Goal: Transaction & Acquisition: Subscribe to service/newsletter

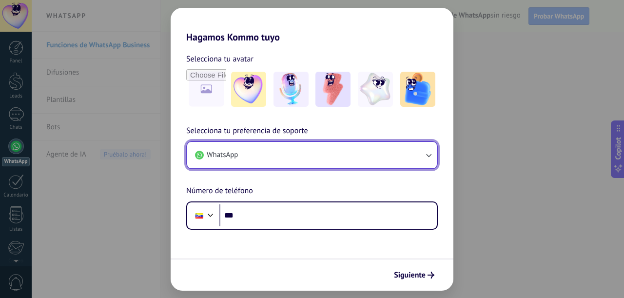
click at [298, 161] on button "WhatsApp" at bounding box center [312, 155] width 250 height 26
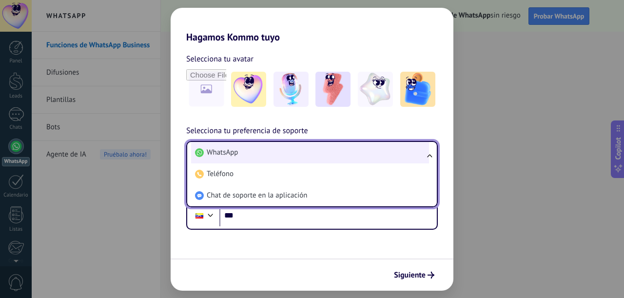
click at [306, 155] on li "WhatsApp" at bounding box center [310, 152] width 238 height 21
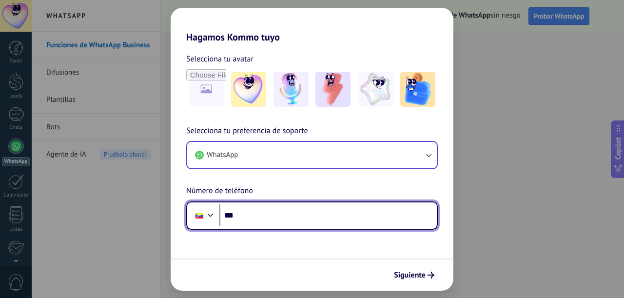
click at [264, 213] on input "***" at bounding box center [328, 215] width 218 height 22
click at [290, 214] on input "**********" at bounding box center [328, 215] width 218 height 22
type input "**********"
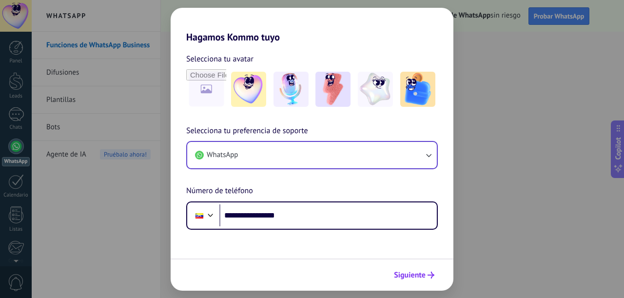
click at [412, 274] on span "Siguiente" at bounding box center [410, 275] width 32 height 7
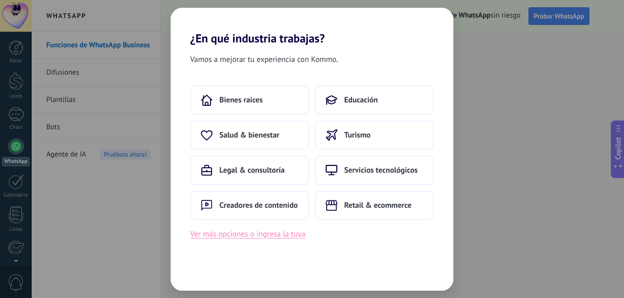
click at [282, 234] on button "Ver más opciones o ingresa la tuya" at bounding box center [247, 234] width 115 height 13
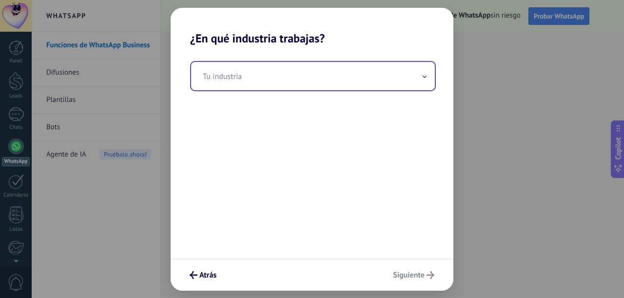
click at [381, 78] on input "text" at bounding box center [313, 76] width 244 height 28
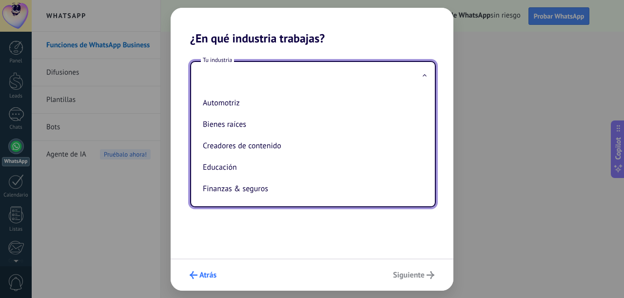
click at [203, 276] on span "Atrás" at bounding box center [207, 275] width 17 height 7
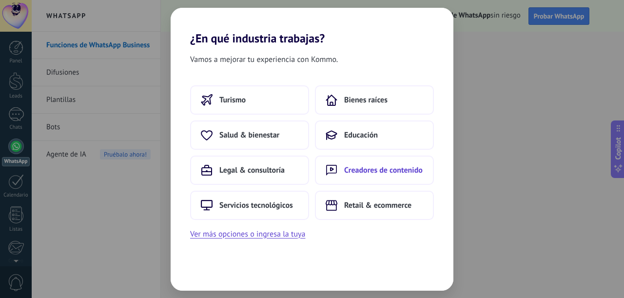
click at [384, 174] on span "Creadores de contenido" at bounding box center [383, 170] width 79 height 10
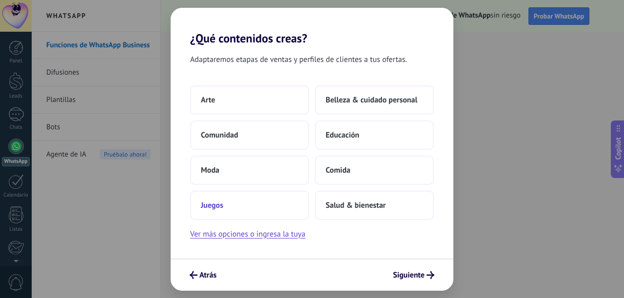
click at [291, 212] on button "Juegos" at bounding box center [249, 205] width 119 height 29
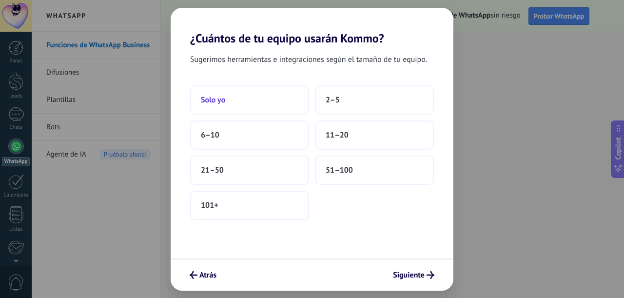
click at [238, 105] on button "Solo yo" at bounding box center [249, 99] width 119 height 29
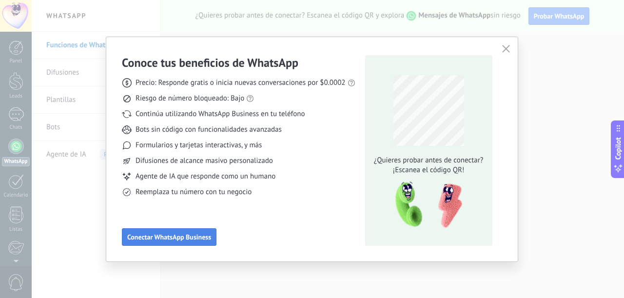
click at [185, 240] on span "Conectar WhatsApp Business" at bounding box center [169, 237] width 84 height 7
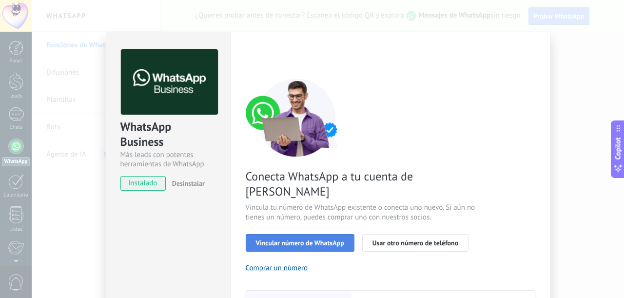
click at [323, 239] on span "Vincular número de WhatsApp" at bounding box center [300, 242] width 88 height 7
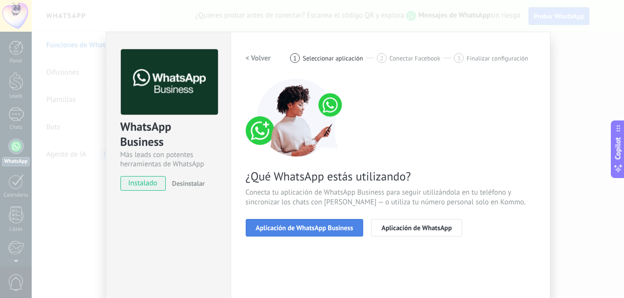
click at [295, 226] on span "Aplicación de WhatsApp Business" at bounding box center [305, 227] width 98 height 7
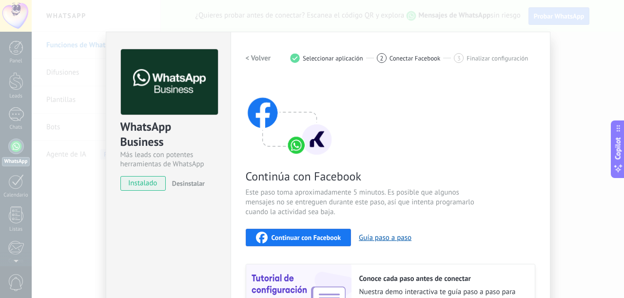
click at [307, 237] on span "Continuar con Facebook" at bounding box center [307, 237] width 70 height 7
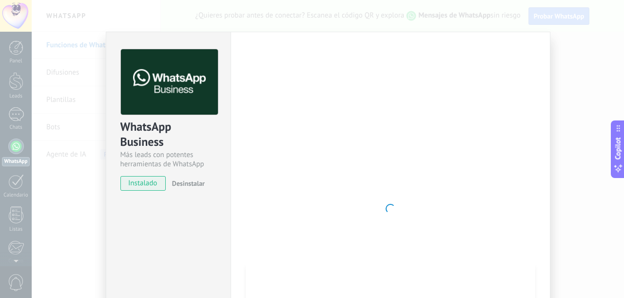
click at [444, 129] on div at bounding box center [391, 208] width 290 height 319
click at [140, 181] on span "instalado" at bounding box center [143, 183] width 44 height 15
click at [407, 207] on div at bounding box center [391, 208] width 290 height 319
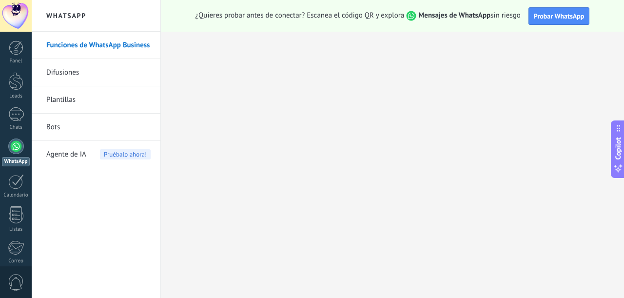
click at [96, 47] on link "Funciones de WhatsApp Business" at bounding box center [98, 45] width 104 height 27
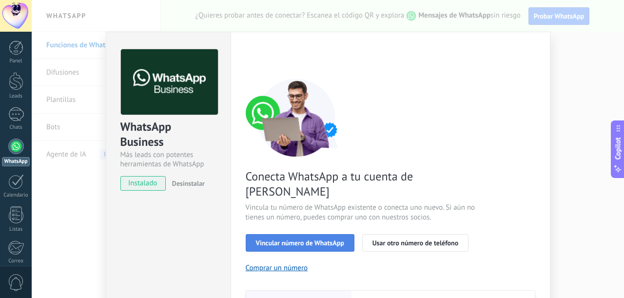
click at [288, 239] on span "Vincular número de WhatsApp" at bounding box center [300, 242] width 88 height 7
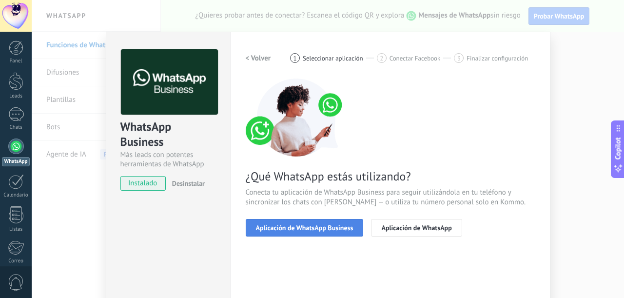
click at [298, 228] on span "Aplicación de WhatsApp Business" at bounding box center [305, 227] width 98 height 7
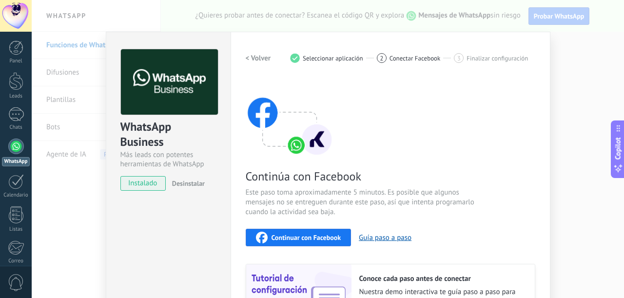
click at [316, 234] on span "Continuar con Facebook" at bounding box center [307, 237] width 70 height 7
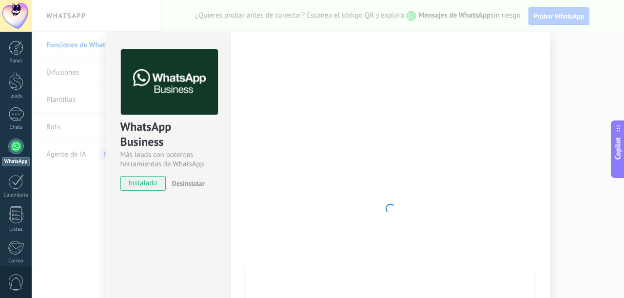
click at [406, 137] on div at bounding box center [391, 208] width 290 height 319
click at [403, 138] on div at bounding box center [391, 208] width 290 height 319
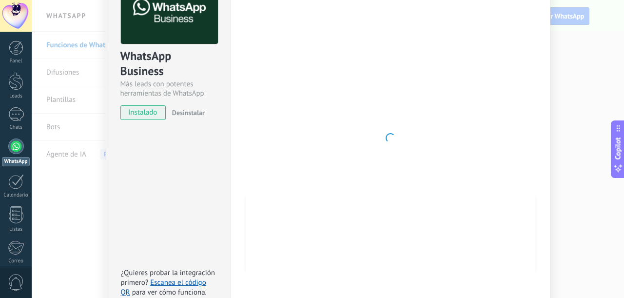
scroll to position [123, 0]
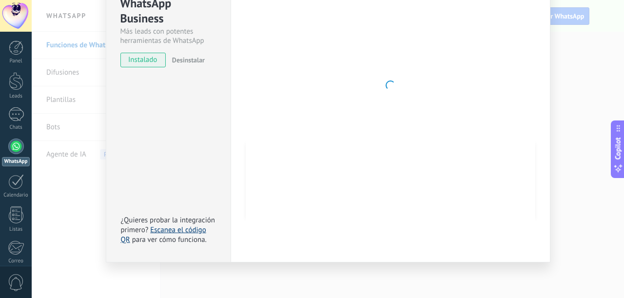
click at [184, 231] on link "Escanea el código QR" at bounding box center [163, 234] width 85 height 19
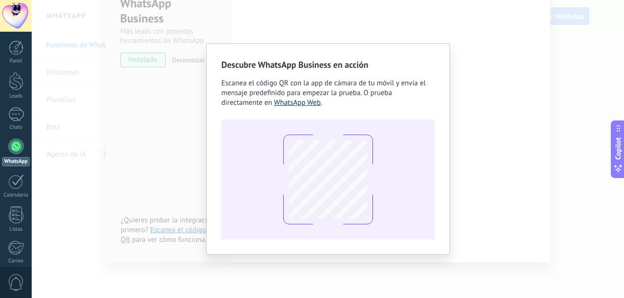
click at [296, 103] on link "WhatsApp Web" at bounding box center [297, 102] width 47 height 9
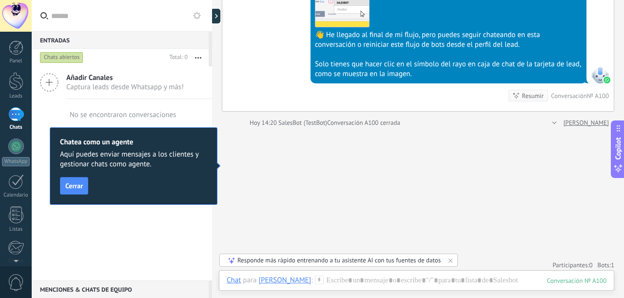
scroll to position [14, 0]
click at [77, 185] on span "Cerrar" at bounding box center [74, 185] width 18 height 7
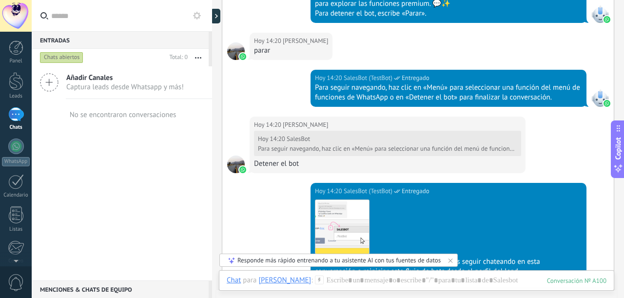
scroll to position [1026, 0]
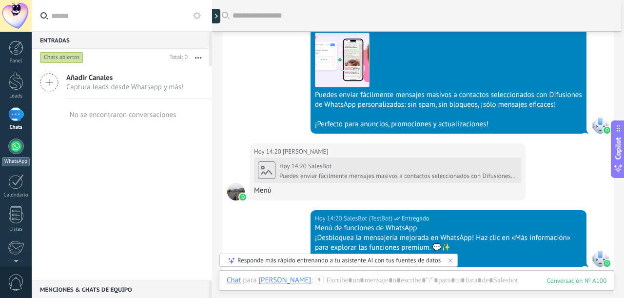
click at [16, 152] on div at bounding box center [16, 147] width 16 height 16
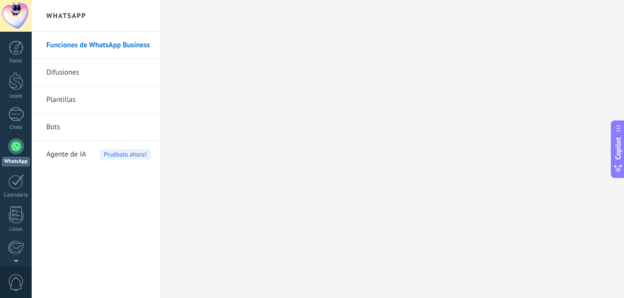
click at [80, 75] on link "Difusiones" at bounding box center [98, 72] width 104 height 27
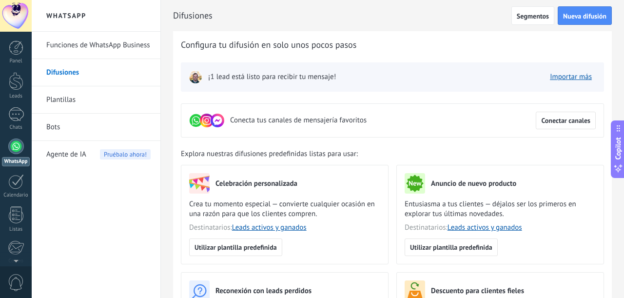
click at [316, 80] on span "¡1 lead está listo para recibir tu mensaje!" at bounding box center [272, 77] width 128 height 10
click at [587, 16] on span "Nueva difusión" at bounding box center [584, 16] width 43 height 7
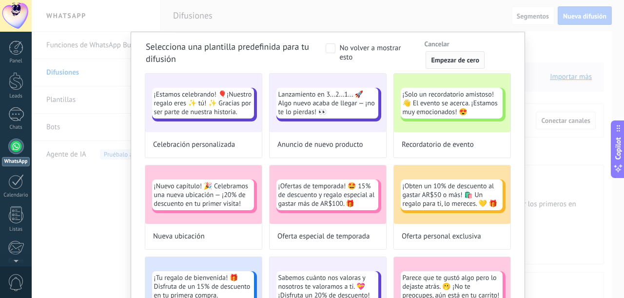
click at [443, 62] on span "Empezar de cero" at bounding box center [455, 60] width 48 height 7
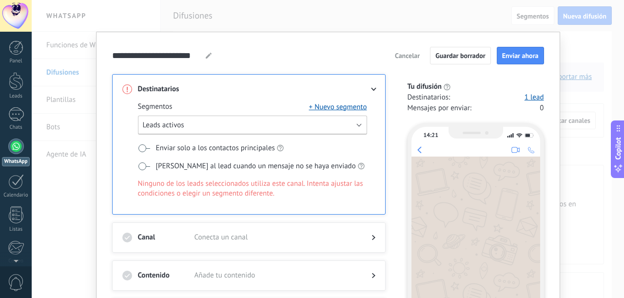
click at [187, 125] on button "Leads activos" at bounding box center [252, 125] width 229 height 19
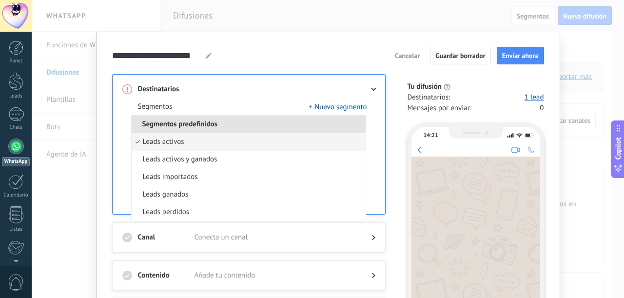
click at [187, 125] on span "Segmentos predefinidos" at bounding box center [180, 123] width 97 height 9
click at [272, 90] on span at bounding box center [275, 89] width 161 height 10
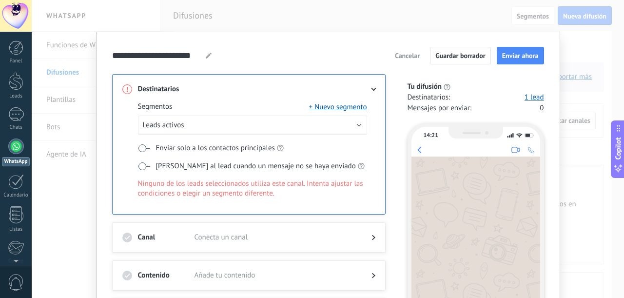
click at [196, 176] on div "Segmentos + Nuevo segmento Leads activos Enviar solo a los contactos principale…" at bounding box center [252, 157] width 229 height 110
click at [185, 194] on span "Ninguno de los leads seleccionados utiliza este canal. Intenta ajustar las cond…" at bounding box center [252, 189] width 229 height 20
click at [410, 58] on span "Cancelar" at bounding box center [407, 55] width 25 height 7
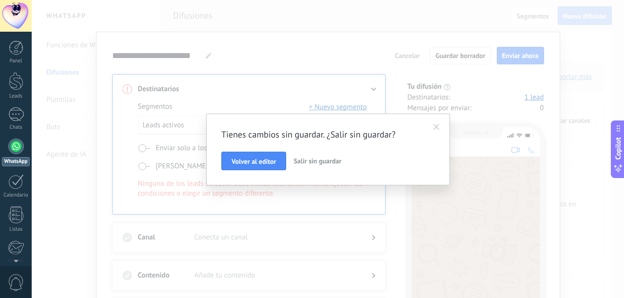
click at [437, 128] on span at bounding box center [437, 127] width 6 height 7
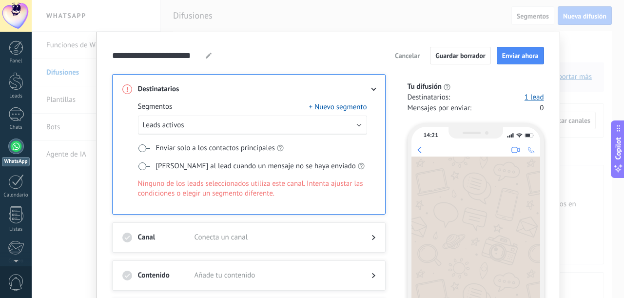
click at [141, 164] on span at bounding box center [144, 166] width 12 height 8
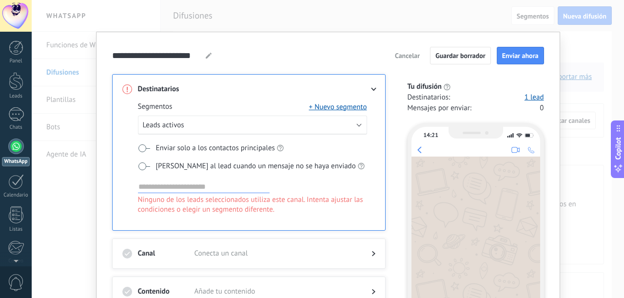
click at [141, 163] on span at bounding box center [144, 166] width 12 height 8
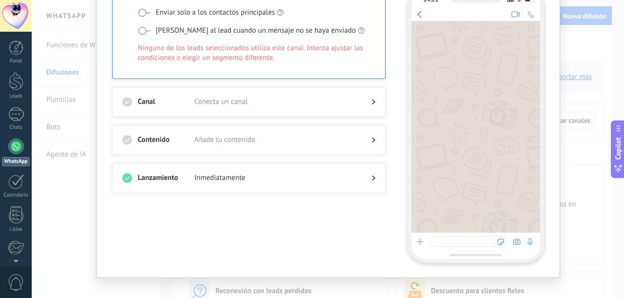
scroll to position [146, 0]
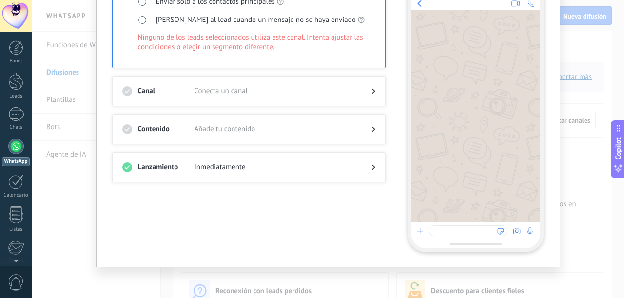
click at [312, 160] on div "Lanzamiento Inmediatamente" at bounding box center [249, 167] width 274 height 30
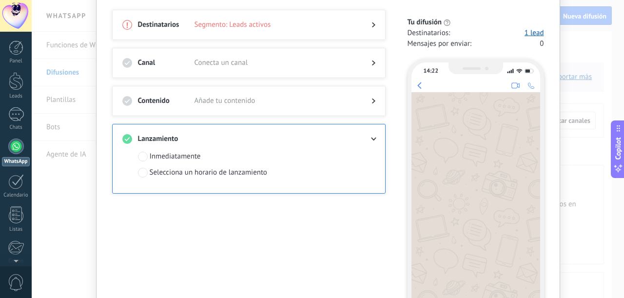
scroll to position [0, 0]
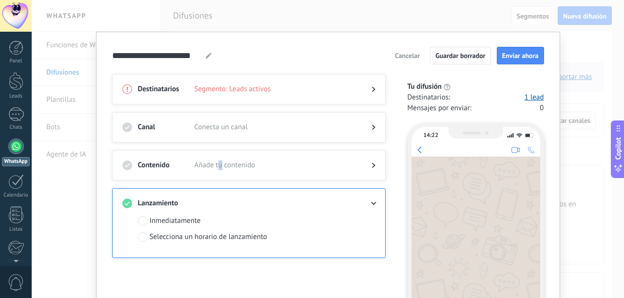
click at [218, 162] on span "Añade tu contenido" at bounding box center [275, 165] width 161 height 10
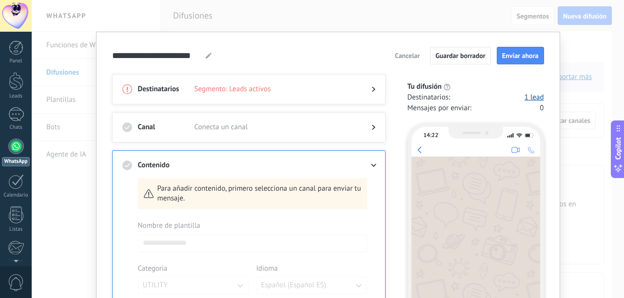
click at [245, 87] on span "Segmento: Leads activos" at bounding box center [275, 89] width 161 height 10
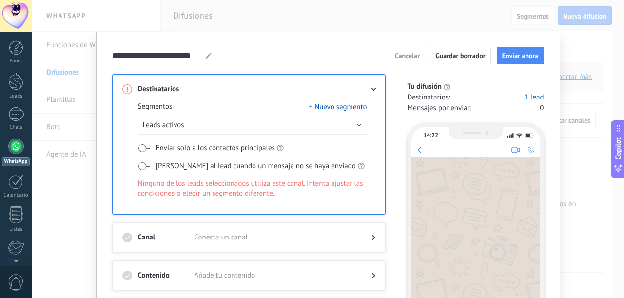
click at [254, 87] on span at bounding box center [275, 89] width 161 height 10
click at [323, 107] on button "+ Nuevo segmento" at bounding box center [338, 107] width 58 height 10
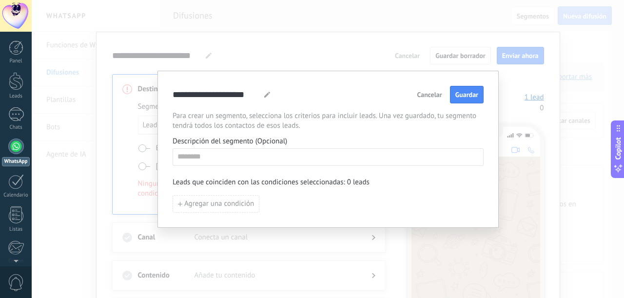
click at [427, 98] on span "Cancelar" at bounding box center [429, 94] width 25 height 7
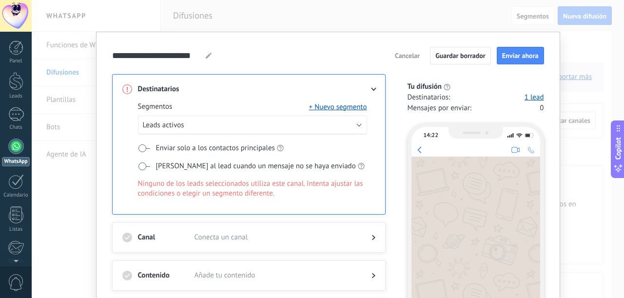
click at [414, 54] on span "Cancelar" at bounding box center [407, 55] width 25 height 7
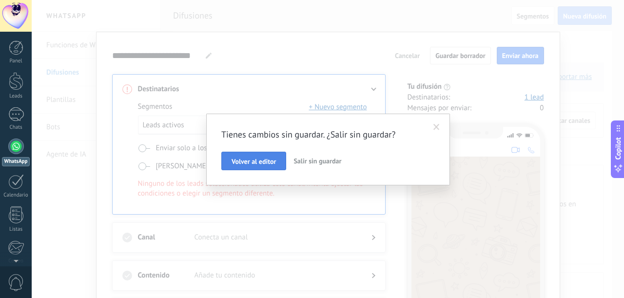
click at [268, 164] on span "Volver al editor" at bounding box center [254, 161] width 44 height 7
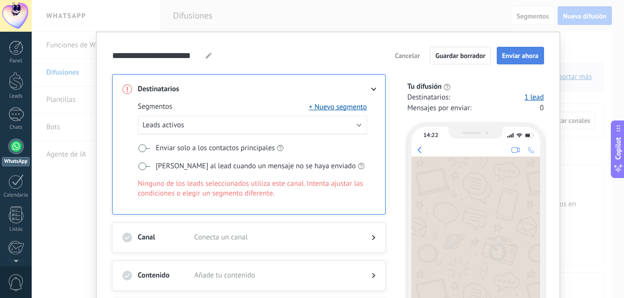
drag, startPoint x: 502, startPoint y: 58, endPoint x: 508, endPoint y: 59, distance: 5.9
click at [506, 59] on span "Enviar ahora" at bounding box center [520, 55] width 37 height 7
click at [519, 59] on span "Enviar ahora" at bounding box center [520, 55] width 37 height 7
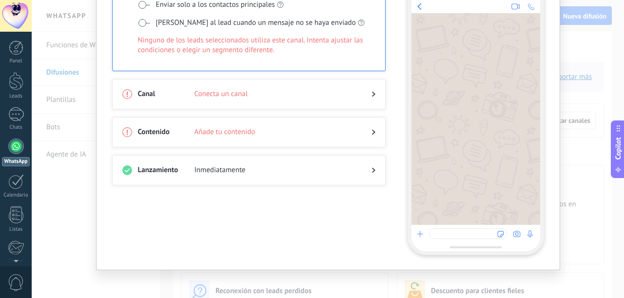
scroll to position [147, 0]
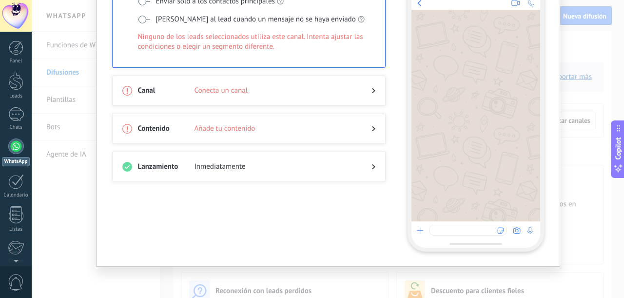
click at [347, 201] on div "Destinatarios Segmentos + Nuevo segmento Leads activos Enviar solo a los contac…" at bounding box center [254, 89] width 285 height 324
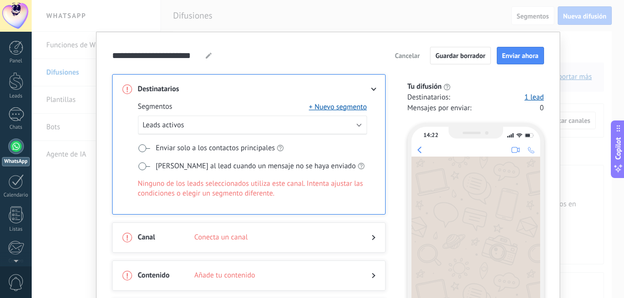
click at [449, 98] on div "Destinatarios : 1 lead" at bounding box center [476, 98] width 137 height 10
click at [404, 55] on span "Cancelar" at bounding box center [407, 55] width 25 height 7
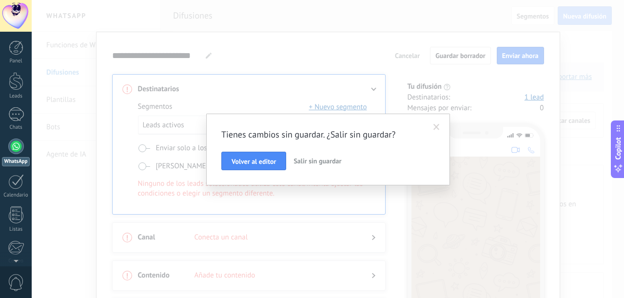
click at [322, 161] on span "Salir sin guardar" at bounding box center [318, 161] width 48 height 9
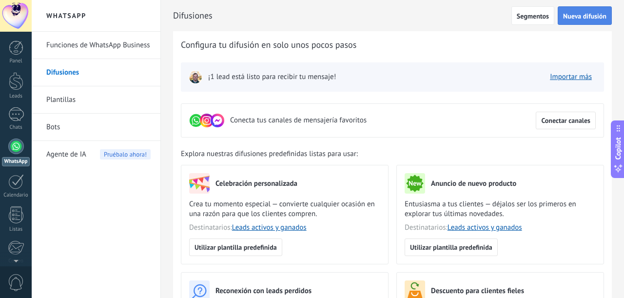
click at [585, 15] on span "Nueva difusión" at bounding box center [584, 16] width 43 height 7
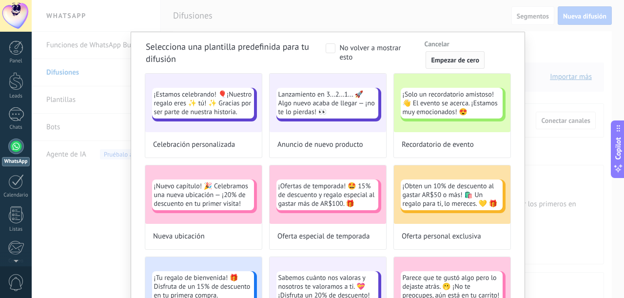
click at [448, 63] on span "Empezar de cero" at bounding box center [455, 60] width 48 height 7
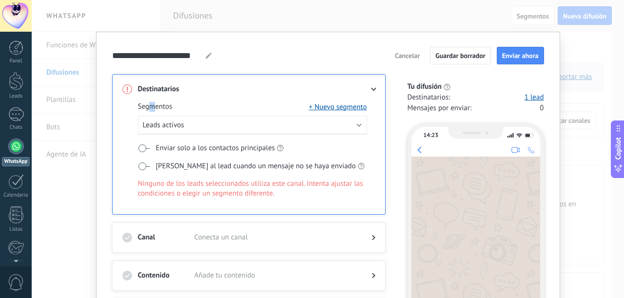
click at [149, 107] on span "Segmentos" at bounding box center [155, 107] width 35 height 10
click at [289, 101] on div "Segmentos + Nuevo segmento Leads activos Enviar solo a los contactos principale…" at bounding box center [248, 154] width 253 height 120
click at [338, 105] on button "+ Nuevo segmento" at bounding box center [338, 107] width 58 height 10
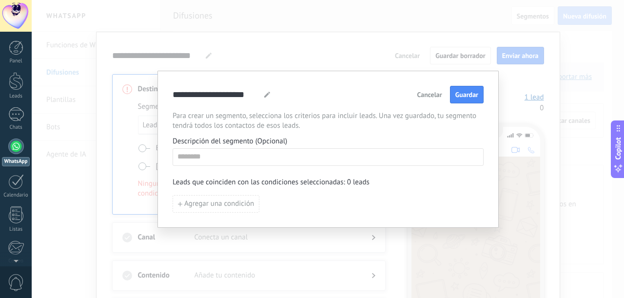
click at [433, 90] on button "Cancelar" at bounding box center [430, 94] width 34 height 15
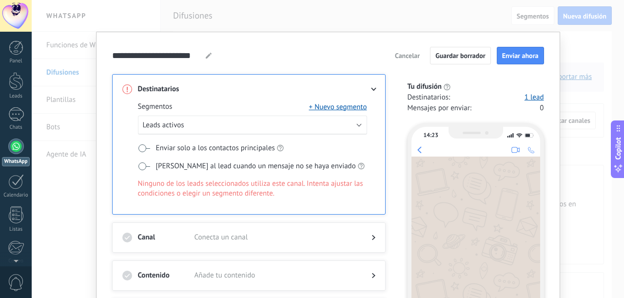
drag, startPoint x: 242, startPoint y: 241, endPoint x: 260, endPoint y: 238, distance: 18.3
click at [244, 240] on div "Canal Conecta un canal" at bounding box center [249, 237] width 274 height 30
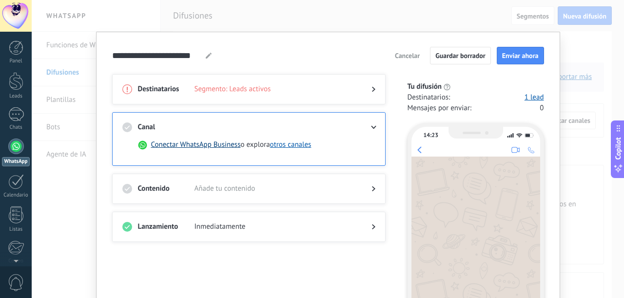
click at [211, 144] on button "Conectar WhatsApp Business" at bounding box center [196, 145] width 90 height 10
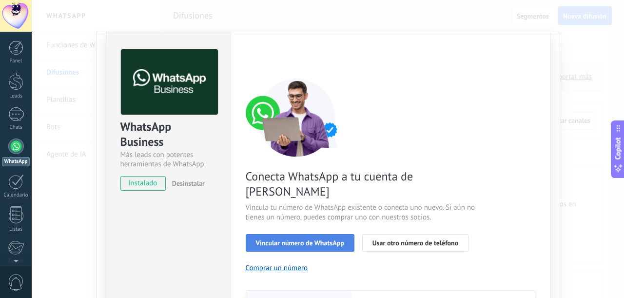
click at [292, 239] on span "Vincular número de WhatsApp" at bounding box center [300, 242] width 88 height 7
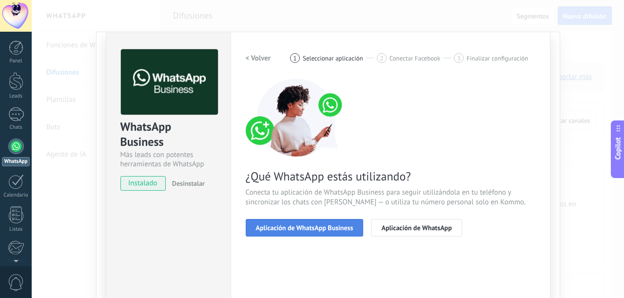
click at [320, 233] on button "Aplicación de WhatsApp Business" at bounding box center [305, 228] width 118 height 18
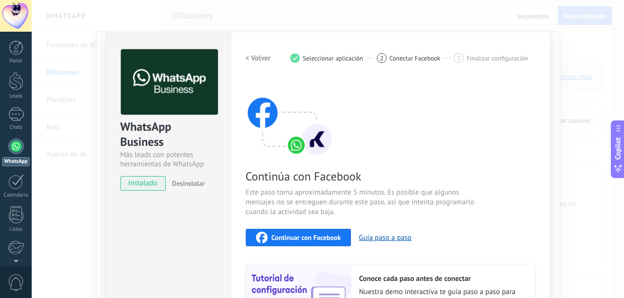
click at [320, 234] on span "Continuar con Facebook" at bounding box center [307, 237] width 70 height 7
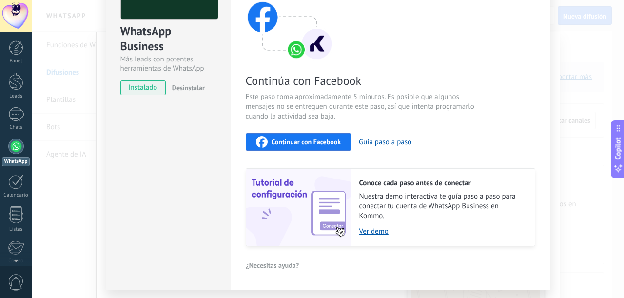
scroll to position [123, 0]
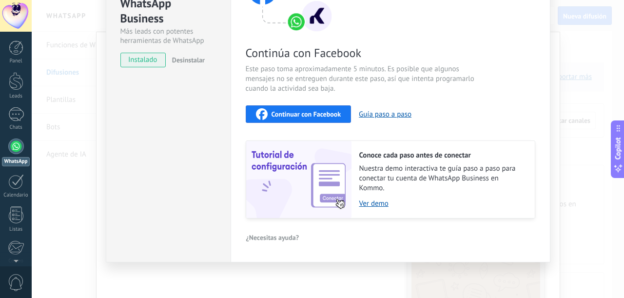
click at [15, 158] on div "WhatsApp" at bounding box center [16, 161] width 28 height 9
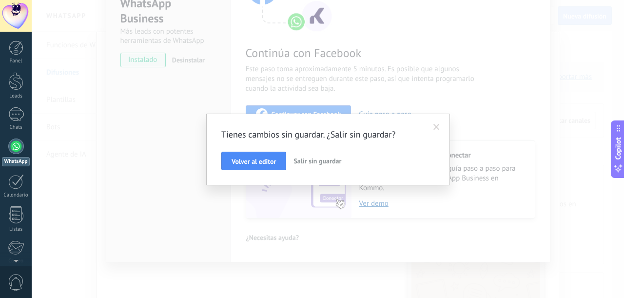
click at [15, 158] on div "WhatsApp" at bounding box center [16, 161] width 28 height 9
click at [240, 164] on span "Volver al editor" at bounding box center [254, 161] width 44 height 7
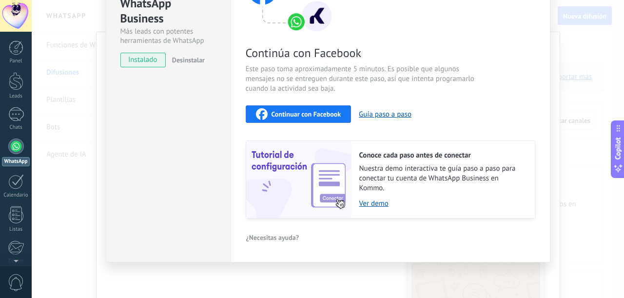
scroll to position [0, 0]
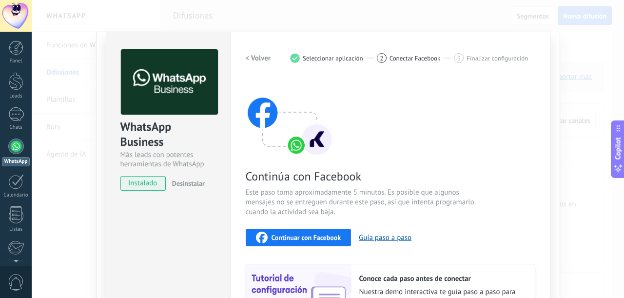
click at [135, 184] on span "instalado" at bounding box center [143, 183] width 44 height 15
click at [305, 236] on span "Continuar con Facebook" at bounding box center [307, 237] width 70 height 7
click at [536, 33] on div "Configuraciones Autorizaciones This tab logs the users who have granted integra…" at bounding box center [391, 209] width 320 height 354
click at [477, 12] on div "WhatsApp Business Más leads con potentes herramientas de WhatsApp instalado Des…" at bounding box center [328, 149] width 593 height 298
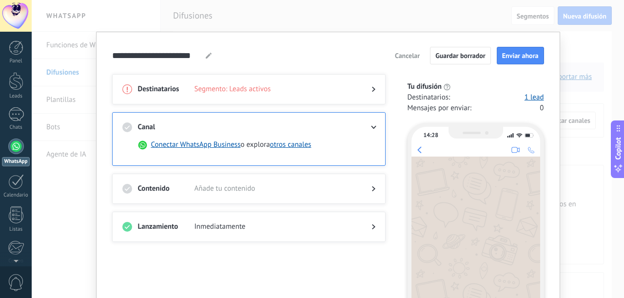
click at [421, 14] on div "**********" at bounding box center [328, 149] width 593 height 298
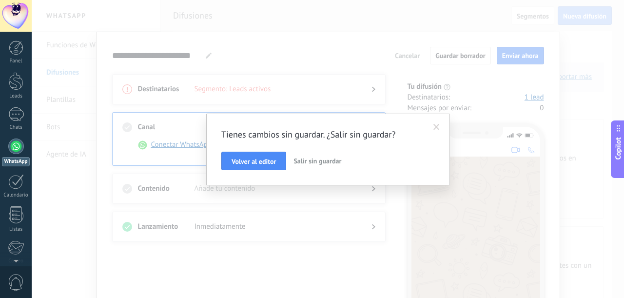
click at [312, 162] on span "Salir sin guardar" at bounding box center [318, 161] width 48 height 9
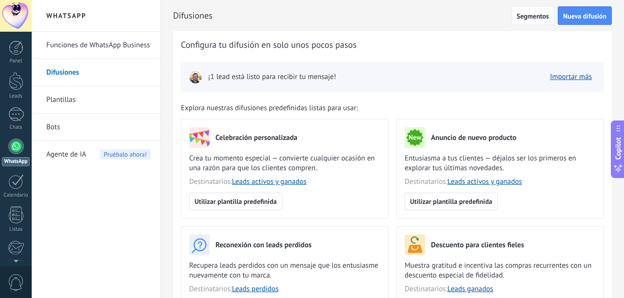
click at [61, 100] on link "Plantillas" at bounding box center [98, 99] width 104 height 27
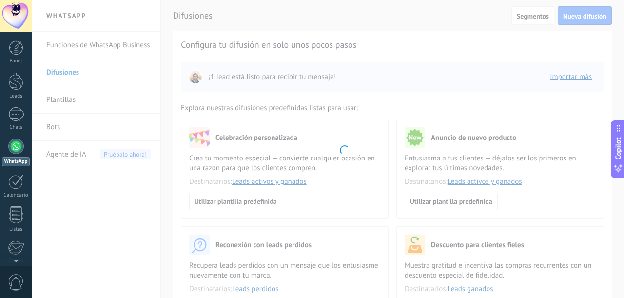
click at [67, 79] on body ".abccls-1,.abccls-2{fill-rule:evenodd}.abccls-2{fill:#fff} .abfcls-1{fill:none}…" at bounding box center [312, 149] width 624 height 298
click at [68, 77] on body ".abccls-1,.abccls-2{fill-rule:evenodd}.abccls-2{fill:#fff} .abfcls-1{fill:none}…" at bounding box center [312, 149] width 624 height 298
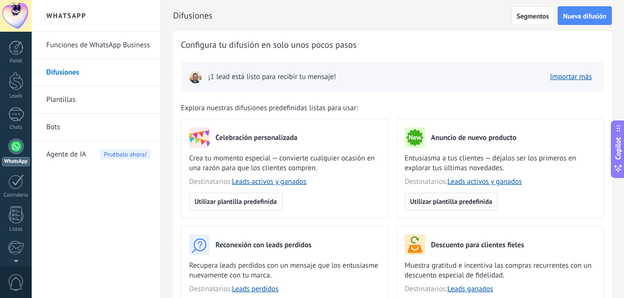
click at [443, 204] on span "Utilizar plantilla predefinida" at bounding box center [451, 201] width 82 height 7
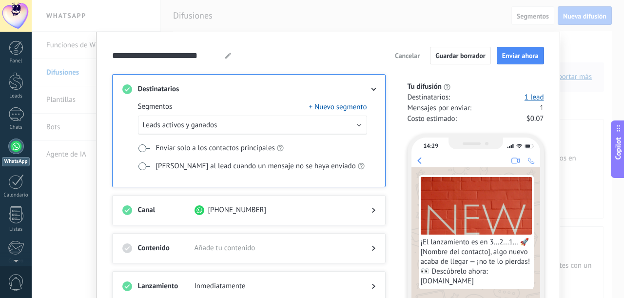
click at [443, 253] on span "¡El lanzamiento es en 3...2...1... 🚀 [Nombre del contacto], algo nuevo acaba de…" at bounding box center [476, 262] width 111 height 49
click at [446, 251] on span "¡El lanzamiento es en 3...2...1... 🚀 [Nombre del contacto], algo nuevo acaba de…" at bounding box center [476, 262] width 111 height 49
click at [331, 250] on span "Añade tu contenido" at bounding box center [275, 248] width 161 height 10
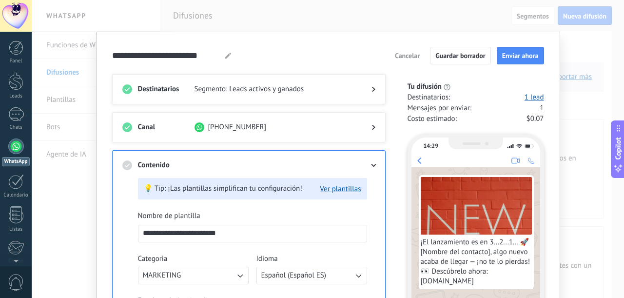
click at [222, 56] on div at bounding box center [228, 56] width 13 height 6
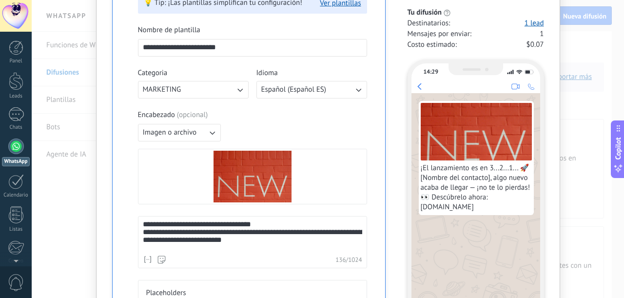
scroll to position [244, 0]
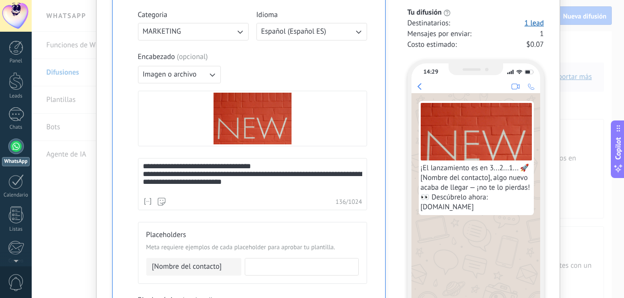
click at [231, 193] on div "**********" at bounding box center [252, 184] width 229 height 52
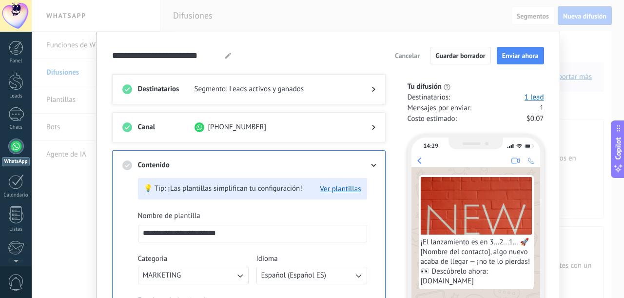
click at [369, 126] on div at bounding box center [366, 127] width 20 height 10
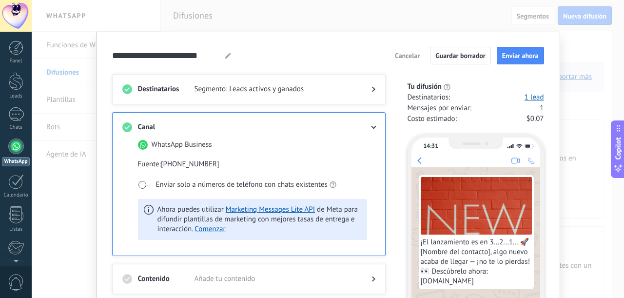
click at [371, 126] on icon at bounding box center [374, 127] width 6 height 3
click at [373, 126] on icon at bounding box center [374, 127] width 6 height 3
click at [383, 102] on div "Destinatarios Segmento: Leads activos y ganados" at bounding box center [249, 89] width 274 height 30
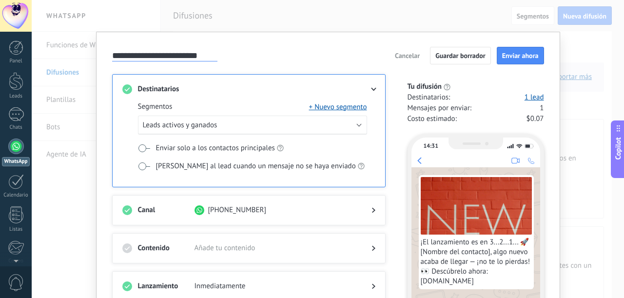
click at [215, 50] on input "**********" at bounding box center [164, 55] width 105 height 11
click at [80, 61] on div "**********" at bounding box center [328, 149] width 593 height 298
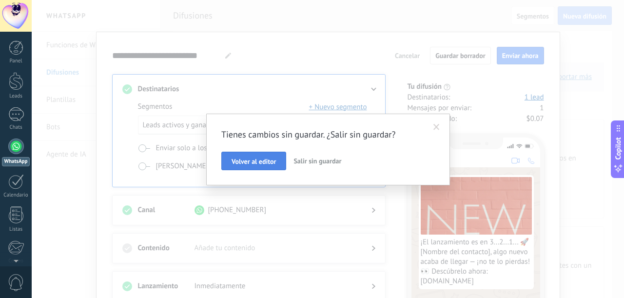
click at [265, 162] on span "Volver al editor" at bounding box center [254, 161] width 44 height 7
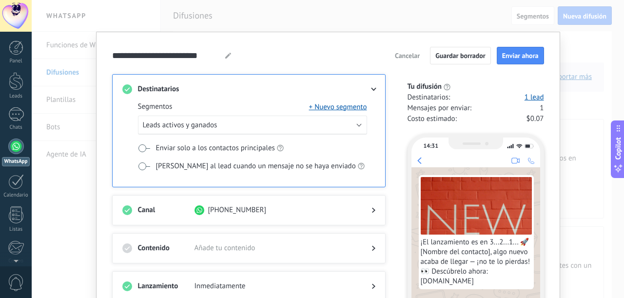
click at [78, 71] on div "**********" at bounding box center [328, 149] width 593 height 298
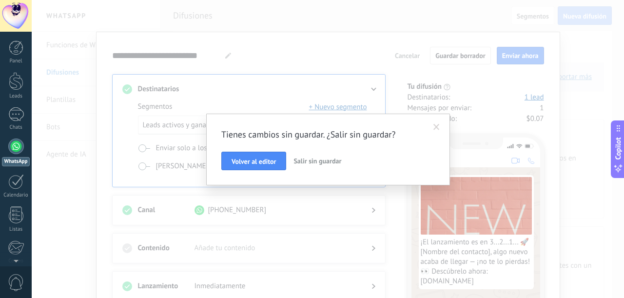
click at [314, 161] on span "Salir sin guardar" at bounding box center [318, 161] width 48 height 9
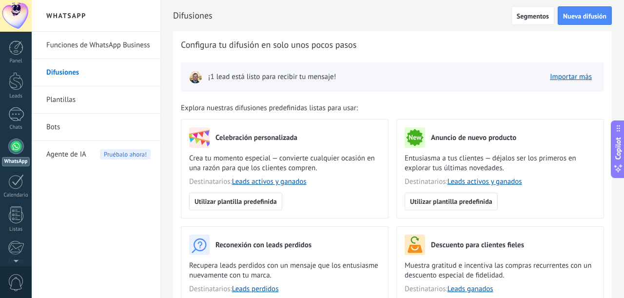
click at [107, 42] on link "Funciones de WhatsApp Business" at bounding box center [98, 45] width 104 height 27
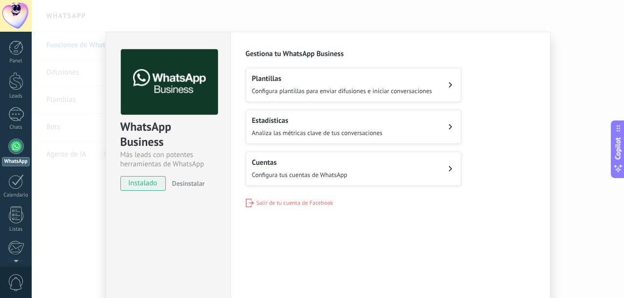
click at [66, 169] on div "WhatsApp Business Más leads con potentes herramientas de WhatsApp instalado Des…" at bounding box center [328, 149] width 593 height 298
click at [18, 219] on div at bounding box center [16, 214] width 15 height 17
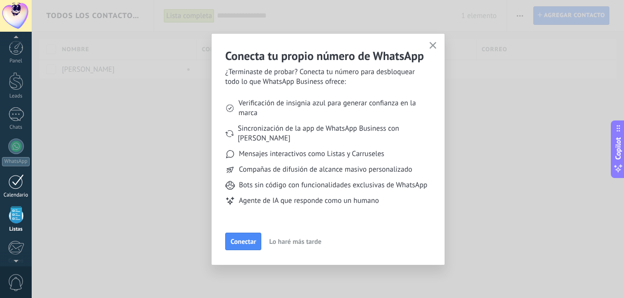
scroll to position [60, 0]
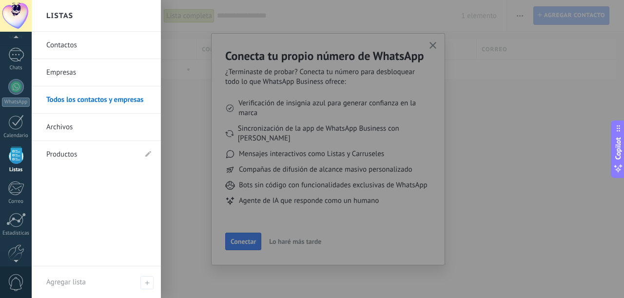
click at [68, 47] on link "Contactos" at bounding box center [98, 45] width 105 height 27
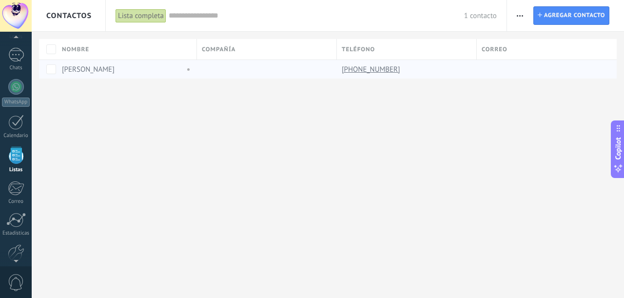
drag, startPoint x: 486, startPoint y: 65, endPoint x: 480, endPoint y: 65, distance: 5.9
click at [486, 65] on div at bounding box center [543, 69] width 133 height 19
click at [17, 59] on div "1" at bounding box center [16, 55] width 16 height 14
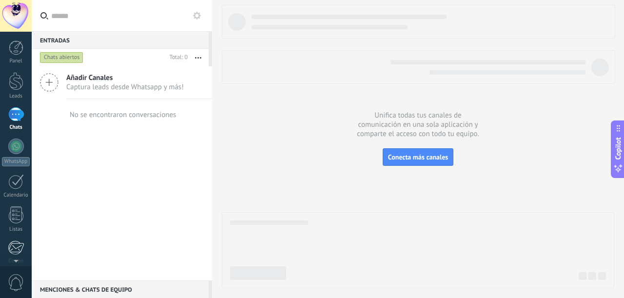
click at [16, 242] on div at bounding box center [16, 247] width 16 height 15
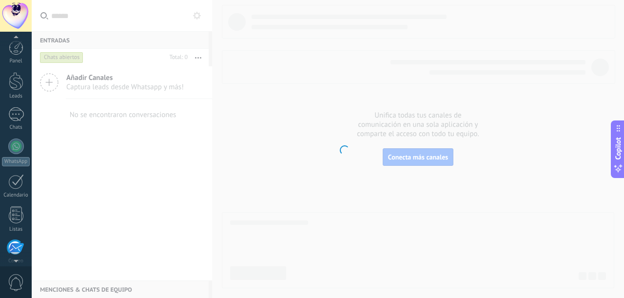
scroll to position [94, 0]
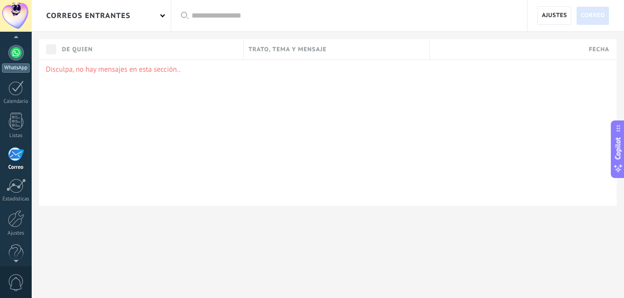
click at [16, 55] on div at bounding box center [16, 53] width 16 height 16
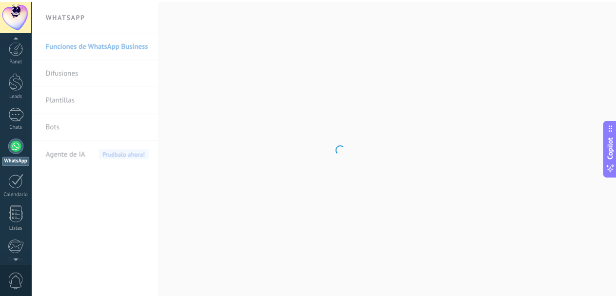
scroll to position [107, 0]
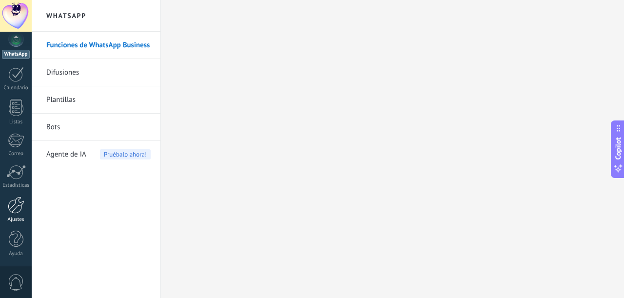
click at [15, 207] on div at bounding box center [16, 205] width 17 height 17
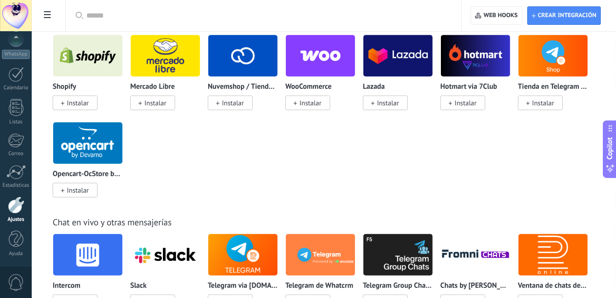
scroll to position [634, 0]
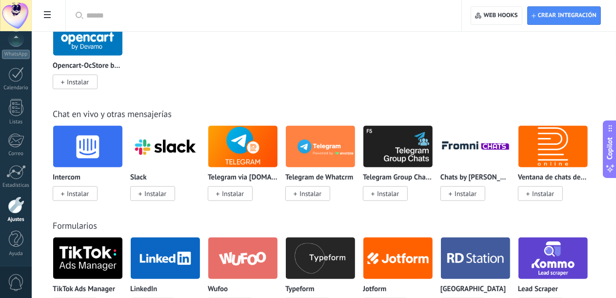
click at [18, 206] on div at bounding box center [16, 205] width 17 height 17
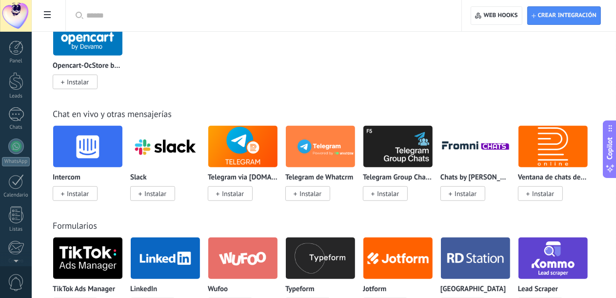
scroll to position [390, 0]
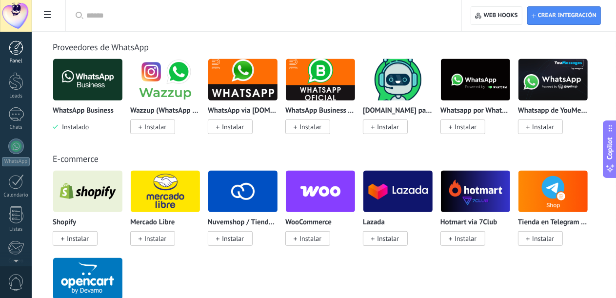
click at [15, 45] on div at bounding box center [16, 47] width 15 height 15
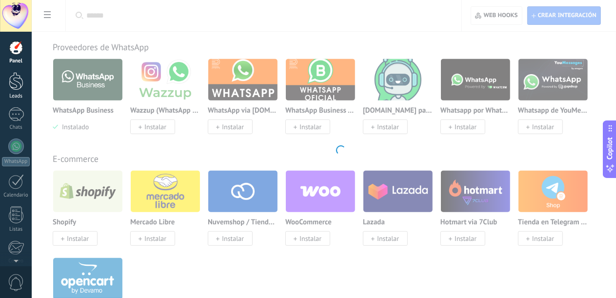
click at [15, 88] on div at bounding box center [16, 81] width 15 height 18
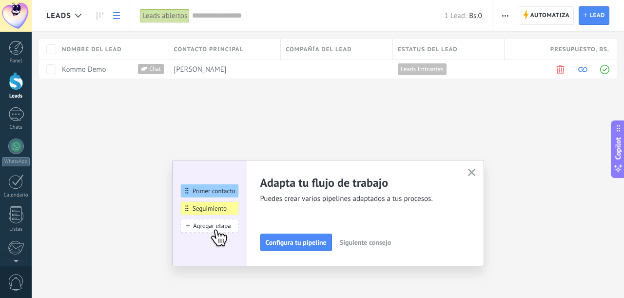
click at [248, 110] on div "Leads Automatiza Nueva difusión Editar embudo Imprimir Ajustes de la lista Impo…" at bounding box center [328, 55] width 593 height 110
click at [560, 69] on span at bounding box center [560, 69] width 9 height 9
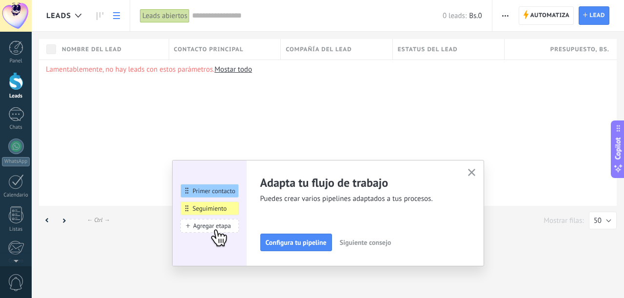
click at [475, 173] on icon "button" at bounding box center [471, 172] width 7 height 7
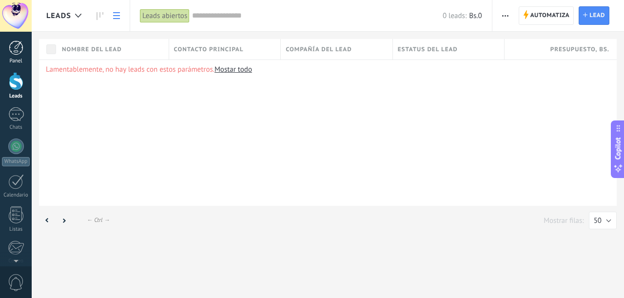
click at [21, 53] on div at bounding box center [16, 47] width 15 height 15
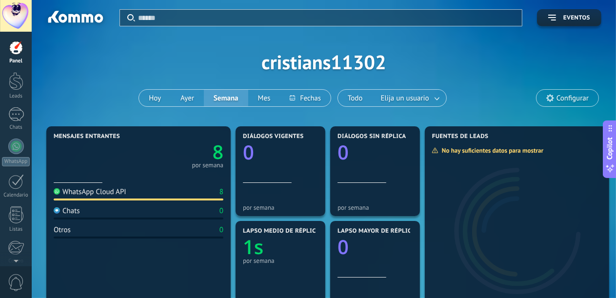
click at [120, 192] on div "WhatsApp Cloud API" at bounding box center [90, 191] width 73 height 9
click at [211, 159] on icon "8" at bounding box center [181, 149] width 85 height 19
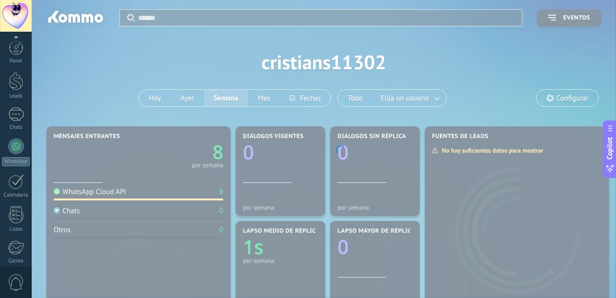
scroll to position [107, 0]
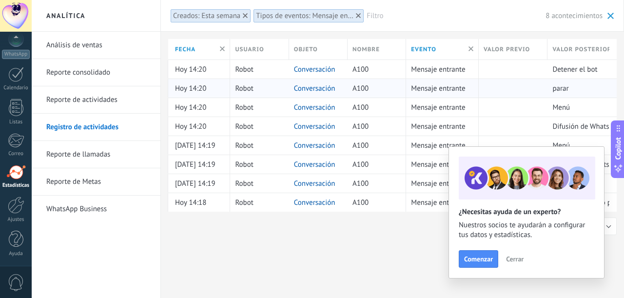
click at [571, 80] on div "parar" at bounding box center [579, 88] width 62 height 19
click at [517, 258] on span "Cerrar" at bounding box center [515, 259] width 18 height 7
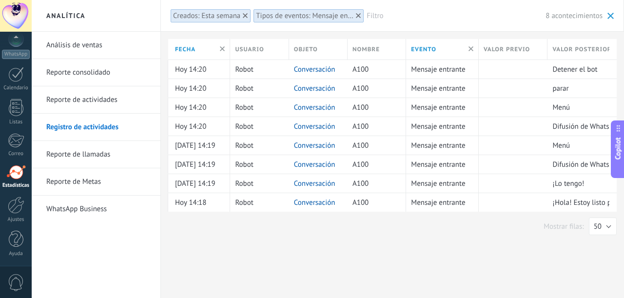
click at [113, 95] on link "Reporte de actividades" at bounding box center [98, 99] width 104 height 27
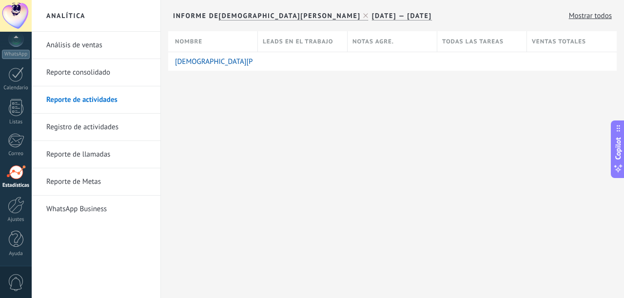
click at [115, 80] on link "Reporte consolidado" at bounding box center [98, 72] width 104 height 27
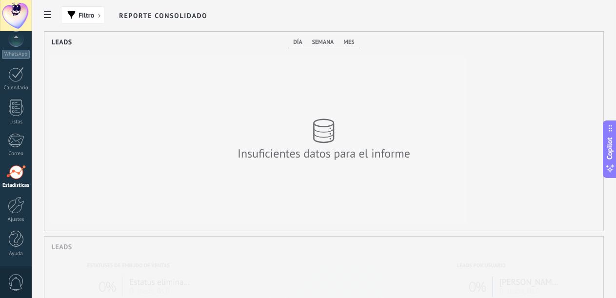
scroll to position [199, 430]
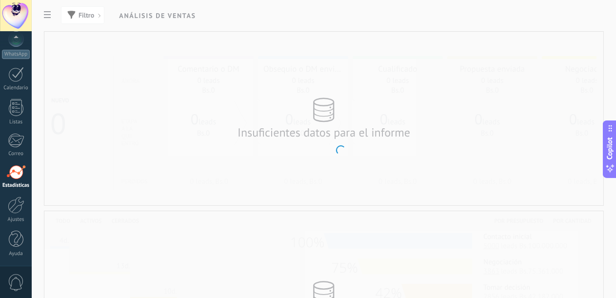
click at [88, 209] on body ".abccls-1,.abccls-2{fill-rule:evenodd}.abccls-2{fill:#fff} .abfcls-1{fill:none}…" at bounding box center [308, 149] width 616 height 298
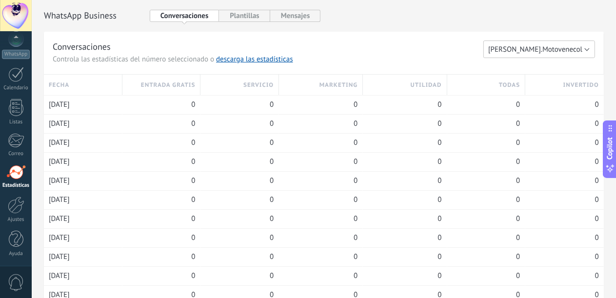
click at [572, 52] on span "Cristian.Motovenecol" at bounding box center [535, 49] width 94 height 9
click at [572, 52] on span "Cristian.Motovenecol" at bounding box center [534, 49] width 114 height 9
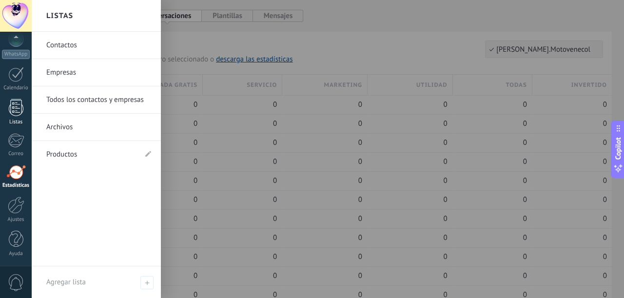
click at [16, 108] on div at bounding box center [16, 107] width 15 height 17
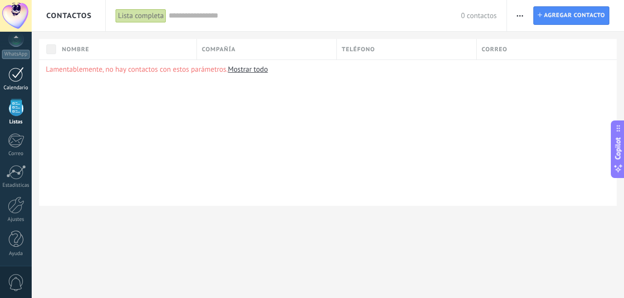
click at [20, 80] on div at bounding box center [16, 74] width 16 height 15
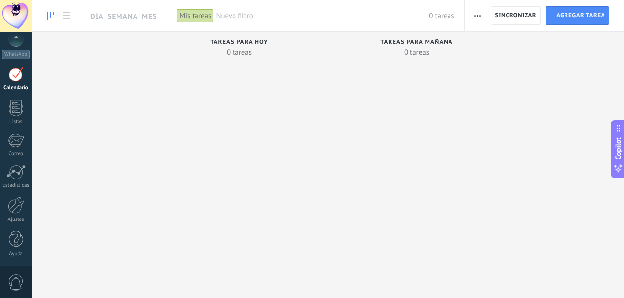
scroll to position [27, 0]
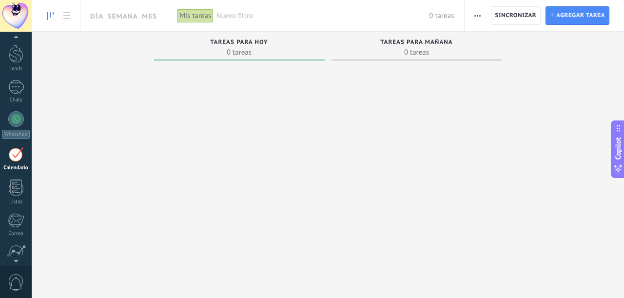
click at [483, 16] on button "button" at bounding box center [478, 15] width 14 height 19
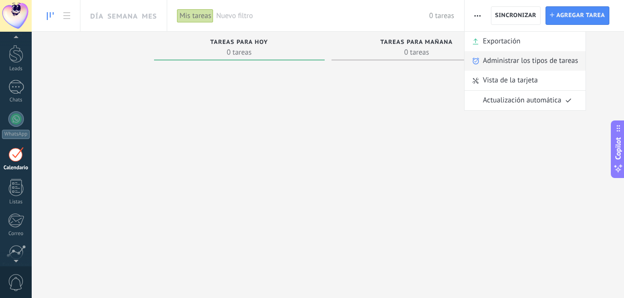
click at [532, 60] on span "Administrar los tipos de tareas" at bounding box center [530, 61] width 95 height 20
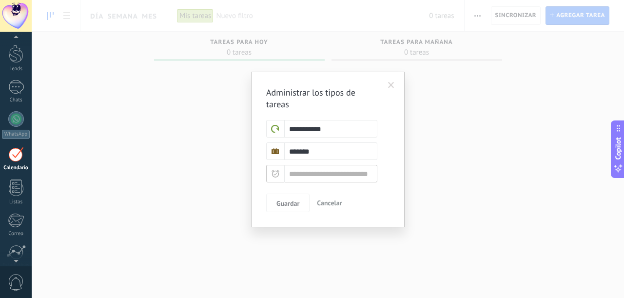
click at [390, 85] on span at bounding box center [391, 85] width 6 height 7
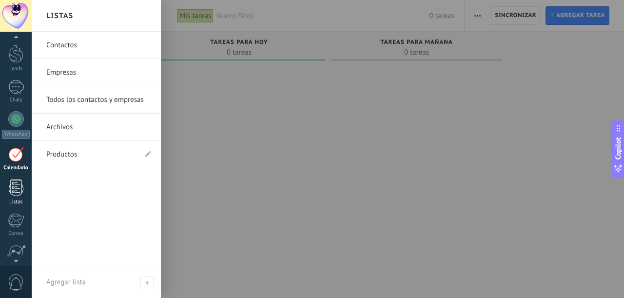
click at [15, 192] on div at bounding box center [16, 187] width 15 height 17
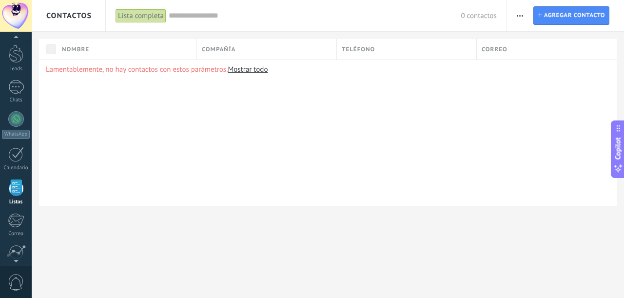
scroll to position [60, 0]
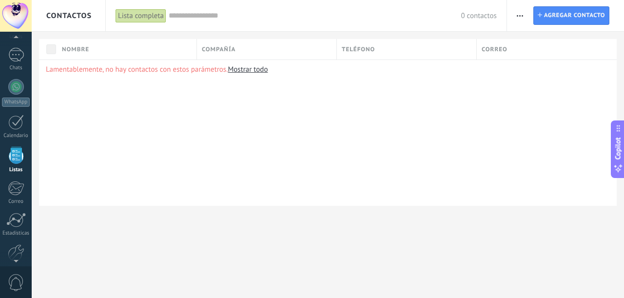
click at [51, 9] on div "Contactos" at bounding box center [68, 15] width 45 height 31
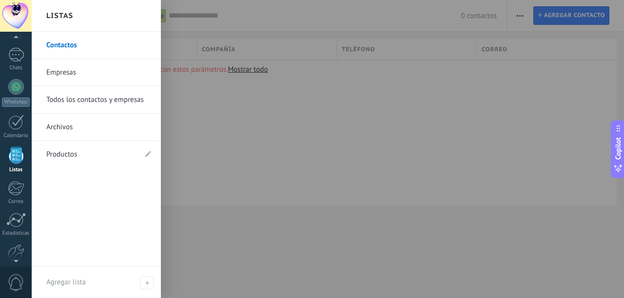
click at [61, 154] on link "Productos" at bounding box center [91, 154] width 90 height 27
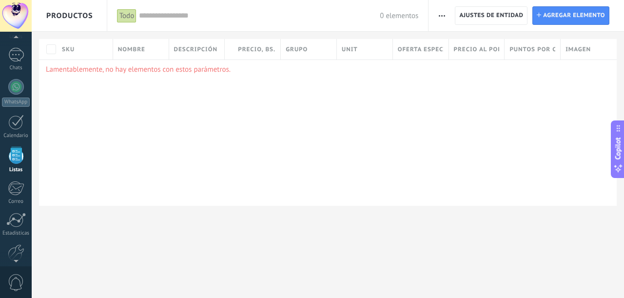
click at [91, 16] on span "Productos" at bounding box center [69, 15] width 47 height 31
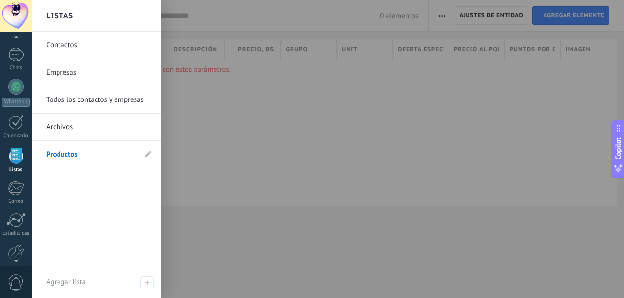
click at [84, 40] on link "Contactos" at bounding box center [98, 45] width 105 height 27
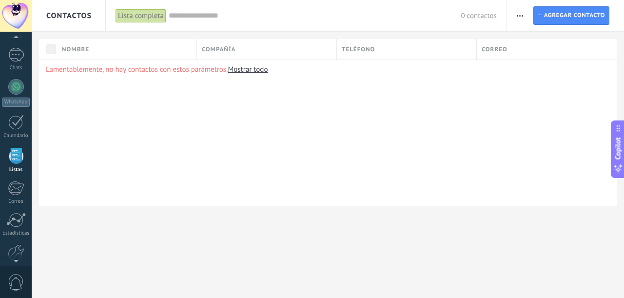
click at [72, 14] on span "Contactos" at bounding box center [68, 15] width 45 height 9
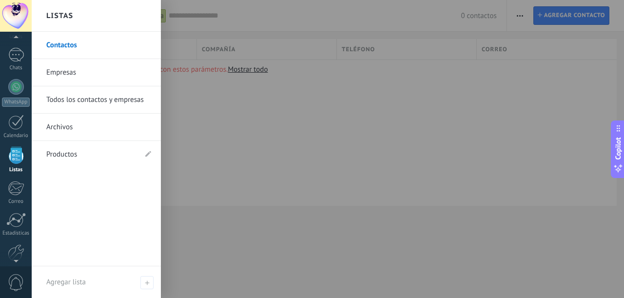
click at [68, 74] on link "Empresas" at bounding box center [98, 72] width 105 height 27
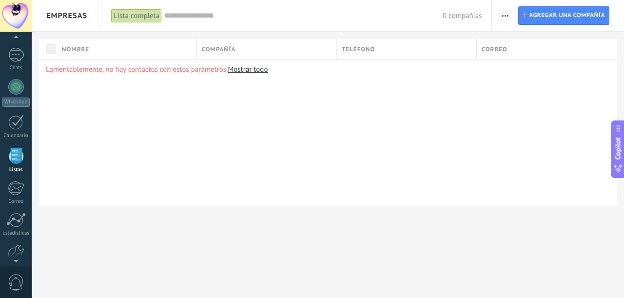
click at [68, 17] on span "Empresas" at bounding box center [66, 15] width 41 height 9
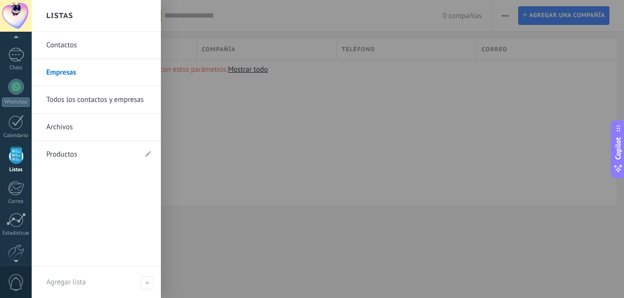
click at [70, 17] on h2 "Listas" at bounding box center [59, 15] width 27 height 31
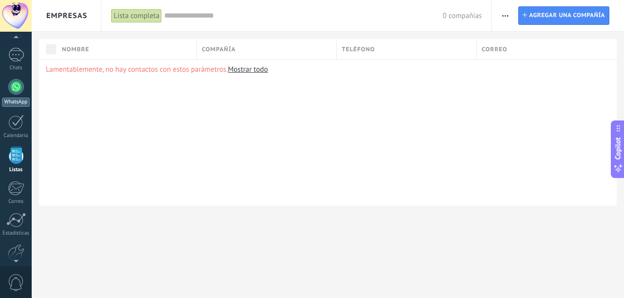
click at [15, 89] on div at bounding box center [16, 87] width 16 height 16
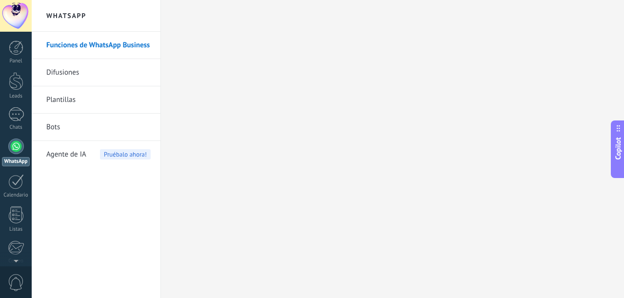
click at [74, 70] on link "Difusiones" at bounding box center [98, 72] width 104 height 27
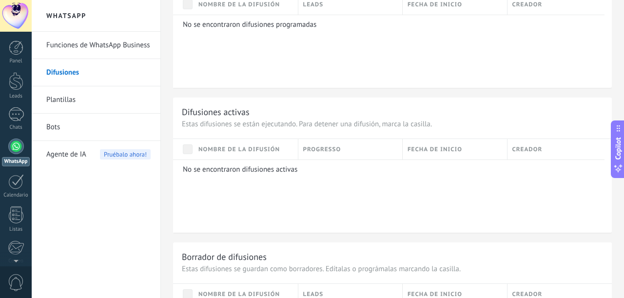
scroll to position [536, 0]
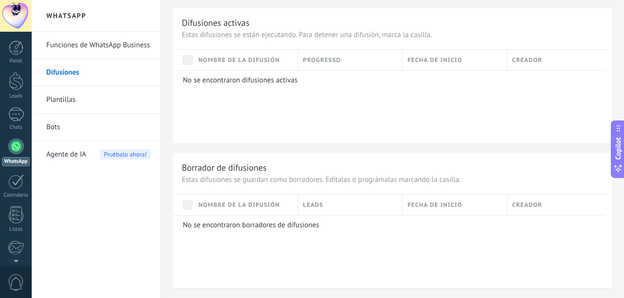
click at [265, 225] on p "No se encontraron borradores de difusiones" at bounding box center [390, 224] width 415 height 9
click at [62, 70] on link "Difusiones" at bounding box center [98, 72] width 104 height 27
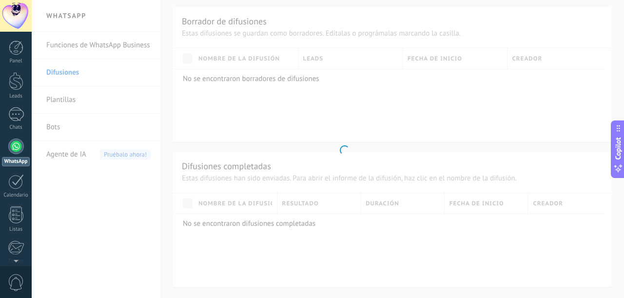
scroll to position [168, 0]
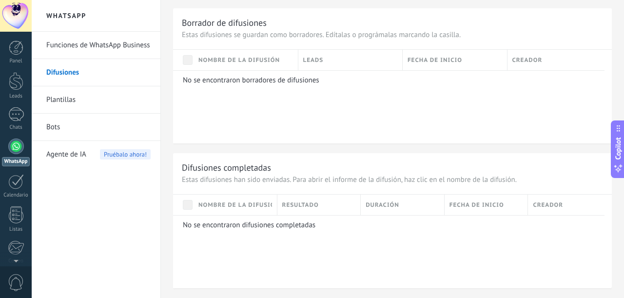
scroll to position [683, 0]
click at [265, 178] on p "Estas difusiones han sido enviadas. Para abrir el informe de la difusión, haz c…" at bounding box center [392, 178] width 421 height 9
click at [131, 157] on span "Pruébalo ahora!" at bounding box center [125, 154] width 51 height 10
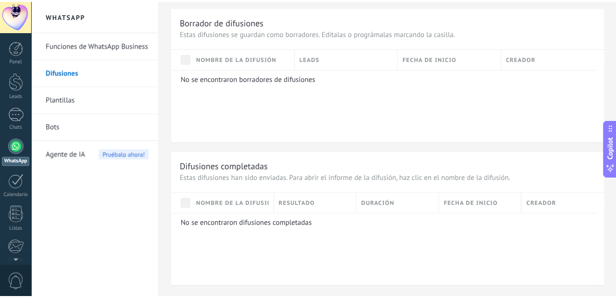
scroll to position [315, 0]
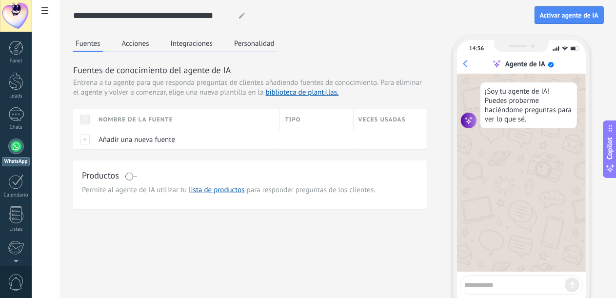
click at [152, 43] on button "Acciones" at bounding box center [135, 43] width 32 height 15
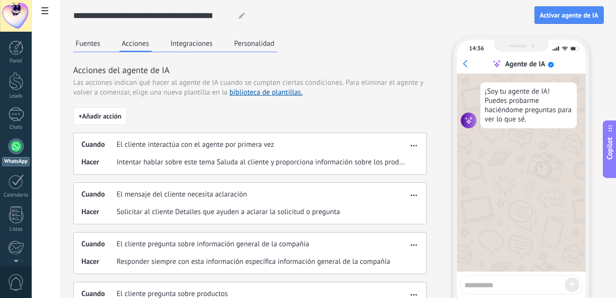
click at [103, 42] on button "Fuentes" at bounding box center [88, 43] width 30 height 15
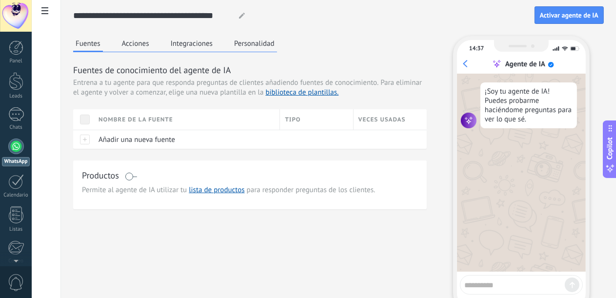
click at [245, 18] on use at bounding box center [242, 16] width 6 height 6
click at [245, 15] on icon at bounding box center [242, 16] width 6 height 6
click at [277, 46] on button "Personalidad" at bounding box center [254, 43] width 45 height 15
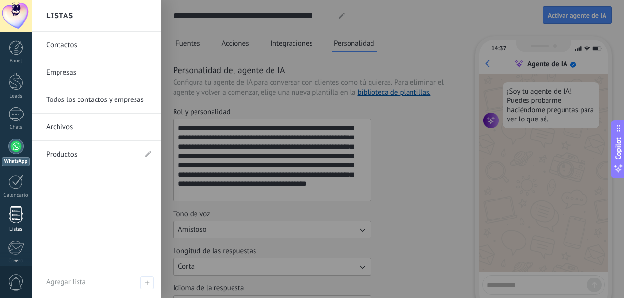
click at [13, 217] on div at bounding box center [16, 214] width 15 height 17
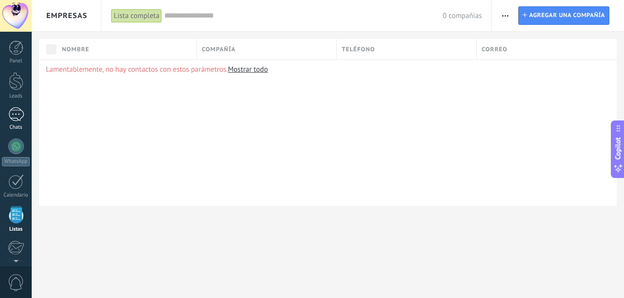
click at [19, 112] on div "1" at bounding box center [16, 114] width 16 height 14
